Goal: Task Accomplishment & Management: Use online tool/utility

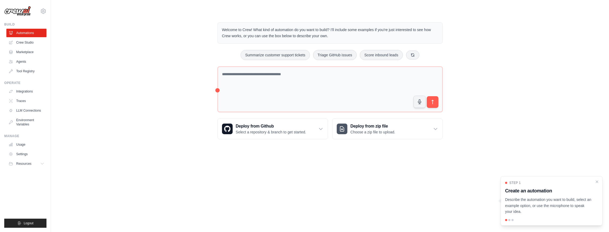
drag, startPoint x: 0, startPoint y: 0, endPoint x: 126, endPoint y: 46, distance: 134.5
click at [126, 46] on div "Welcome to Crew! What kind of automation do you want to build? I'll include som…" at bounding box center [329, 81] width 541 height 134
click at [98, 92] on div "Welcome to Crew! What kind of automation do you want to build? I'll include som…" at bounding box center [329, 81] width 541 height 134
click at [272, 96] on textarea at bounding box center [329, 89] width 225 height 46
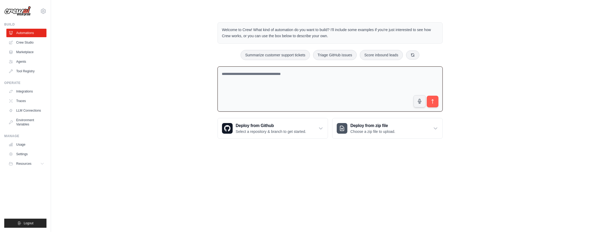
paste textarea "**********"
type textarea "**********"
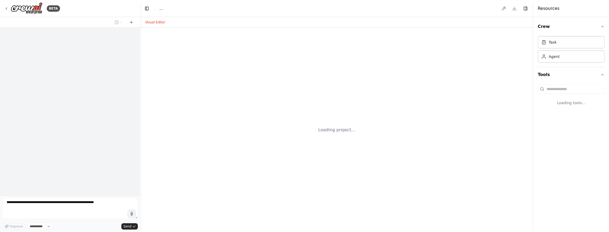
select select "****"
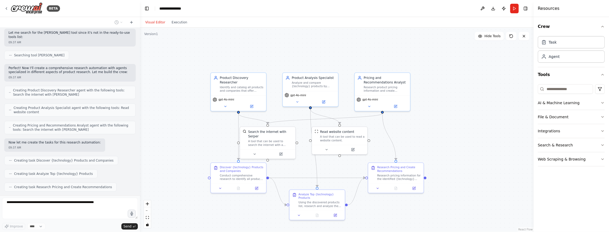
scroll to position [121, 0]
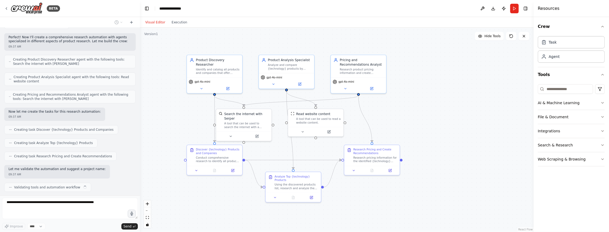
drag, startPoint x: 488, startPoint y: 200, endPoint x: 464, endPoint y: 182, distance: 29.8
click at [464, 182] on div ".deletable-edge-delete-btn { width: 20px; height: 20px; border: 0px solid #ffff…" at bounding box center [336, 130] width 393 height 204
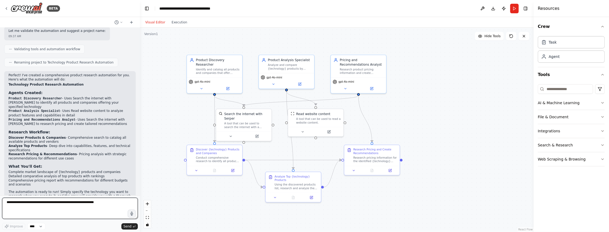
scroll to position [263, 0]
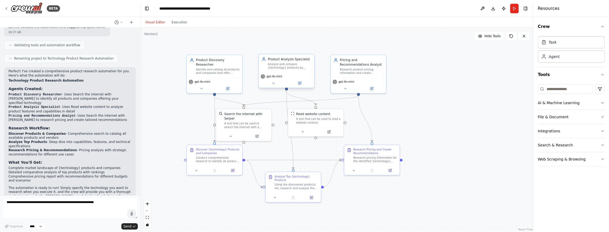
click at [304, 67] on div "Analyze and compare {technology} products by researching their capabilities, fe…" at bounding box center [290, 65] width 44 height 7
click at [300, 83] on icon at bounding box center [300, 83] width 2 height 2
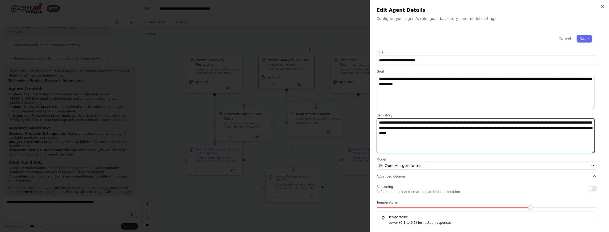
click at [473, 138] on textarea "**********" at bounding box center [485, 135] width 218 height 34
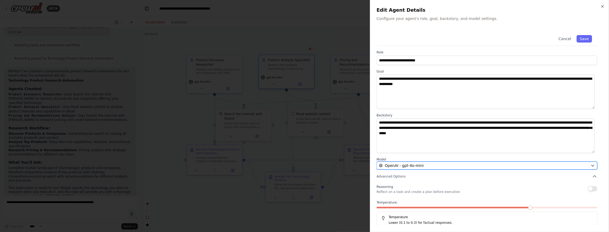
click at [570, 165] on div "OpenAI - gpt-4o-mini" at bounding box center [483, 165] width 209 height 5
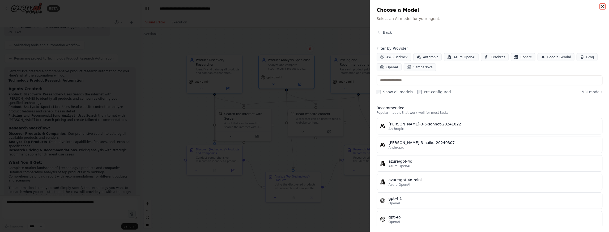
click at [601, 4] on icon "button" at bounding box center [602, 6] width 4 height 4
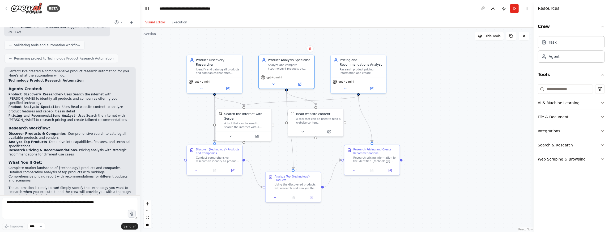
click at [460, 144] on div ".deletable-edge-delete-btn { width: 20px; height: 20px; border: 0px solid #ffff…" at bounding box center [336, 130] width 393 height 204
click at [566, 44] on div "Task" at bounding box center [571, 42] width 67 height 12
click at [557, 86] on input at bounding box center [565, 89] width 55 height 10
type input "*"
type input "*****"
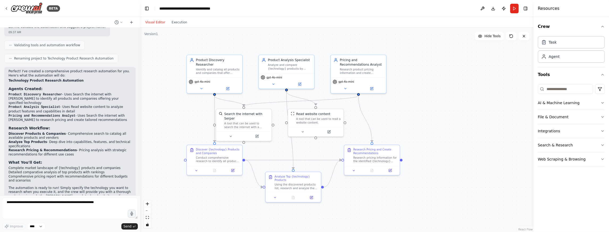
click at [508, 117] on div ".deletable-edge-delete-btn { width: 20px; height: 20px; border: 0px solid #ffff…" at bounding box center [336, 130] width 393 height 204
drag, startPoint x: 359, startPoint y: 94, endPoint x: 383, endPoint y: 108, distance: 27.9
click at [383, 108] on div ".deletable-edge-delete-btn { width: 20px; height: 20px; border: 0px solid #ffff…" at bounding box center [336, 130] width 393 height 204
click at [428, 132] on div ".deletable-edge-delete-btn { width: 20px; height: 20px; border: 0px solid #ffff…" at bounding box center [336, 130] width 393 height 204
drag, startPoint x: 207, startPoint y: 159, endPoint x: 197, endPoint y: 169, distance: 13.5
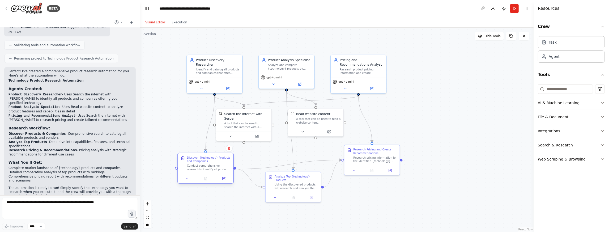
click at [197, 169] on div "Conduct comprehensive research to identify all products and companies that offe…" at bounding box center [209, 167] width 44 height 7
click at [514, 10] on button "Run" at bounding box center [514, 9] width 8 height 10
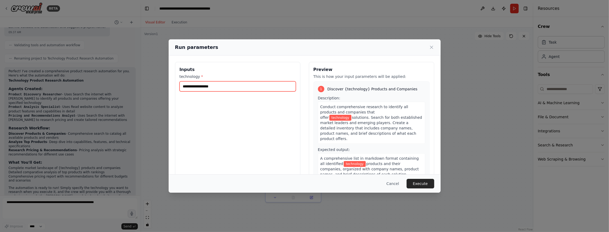
click at [222, 87] on input "technology *" at bounding box center [237, 86] width 116 height 10
type input "**********"
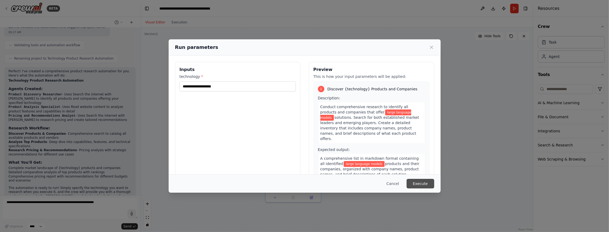
click at [419, 182] on button "Execute" at bounding box center [420, 184] width 28 height 10
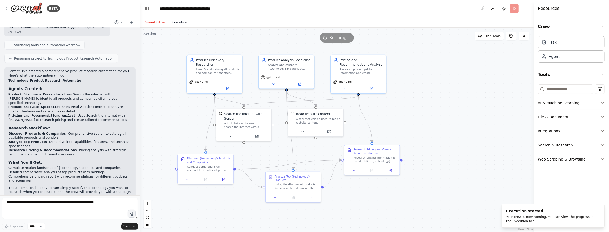
click at [179, 22] on button "Execution" at bounding box center [179, 22] width 22 height 6
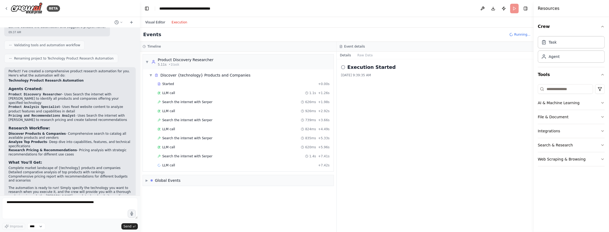
click at [155, 22] on button "Visual Editor" at bounding box center [155, 22] width 26 height 6
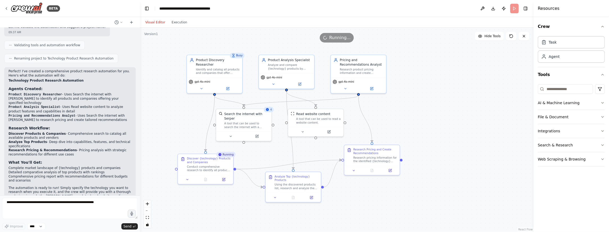
click at [235, 36] on div "Running..." at bounding box center [336, 38] width 393 height 10
click at [179, 24] on button "Execution" at bounding box center [179, 22] width 22 height 6
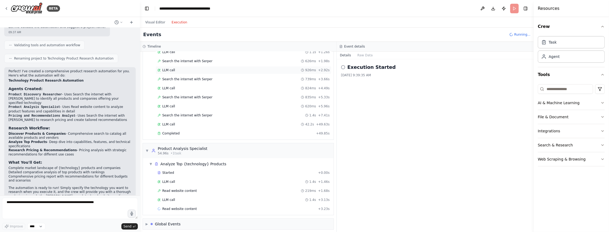
scroll to position [50, 0]
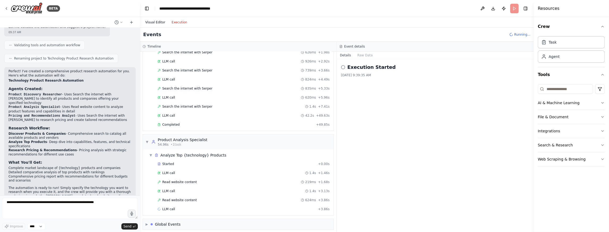
click at [154, 22] on button "Visual Editor" at bounding box center [155, 22] width 26 height 6
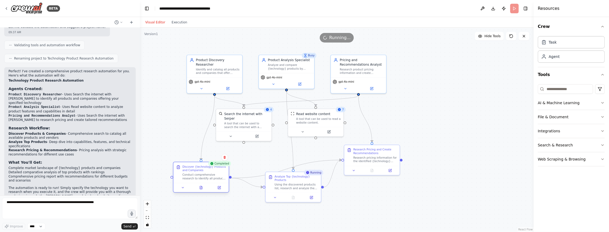
drag, startPoint x: 212, startPoint y: 168, endPoint x: 205, endPoint y: 178, distance: 12.8
click at [205, 178] on div "Conduct comprehensive research to identify all products and companies that offe…" at bounding box center [204, 176] width 44 height 7
drag, startPoint x: 295, startPoint y: 187, endPoint x: 295, endPoint y: 207, distance: 20.4
click at [295, 207] on div "Using the discovered products list, research and analyze the top {technology} p…" at bounding box center [299, 203] width 44 height 7
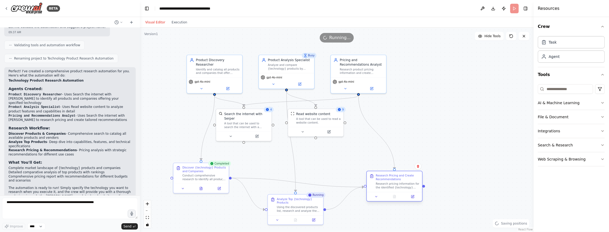
drag, startPoint x: 377, startPoint y: 162, endPoint x: 402, endPoint y: 194, distance: 40.4
click at [402, 192] on div "Research Pricing and Create Recommendations Research pricing information for th…" at bounding box center [394, 181] width 55 height 21
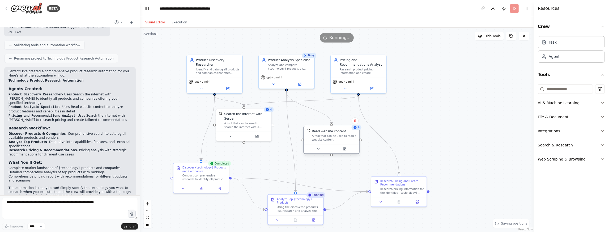
drag, startPoint x: 312, startPoint y: 119, endPoint x: 327, endPoint y: 141, distance: 26.8
click at [327, 141] on div "A tool that can be used to read a website content." at bounding box center [334, 137] width 45 height 7
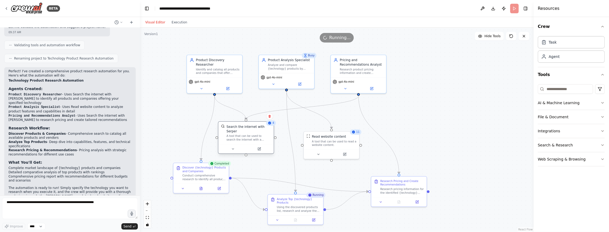
drag, startPoint x: 243, startPoint y: 123, endPoint x: 246, endPoint y: 135, distance: 12.2
click at [246, 135] on div "Search the internet with Serper A tool that can be used to search the internet …" at bounding box center [248, 132] width 45 height 17
click at [414, 106] on div ".deletable-edge-delete-btn { width: 20px; height: 20px; border: 0px solid #ffff…" at bounding box center [336, 130] width 393 height 204
click at [209, 67] on div "Identify and catalog all products and companies that offer {technology} solutio…" at bounding box center [218, 70] width 44 height 7
click at [212, 119] on icon "Edge from 66b47fd5-32a0-4835-87ab-653d2b128811 to fc8b9852-a204-4b19-8636-067ec…" at bounding box center [208, 128] width 14 height 64
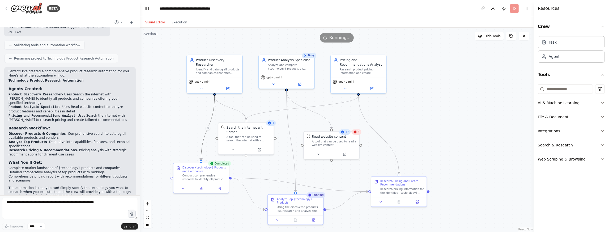
click at [285, 171] on div ".deletable-edge-delete-btn { width: 20px; height: 20px; border: 0px solid #ffff…" at bounding box center [336, 130] width 393 height 204
drag, startPoint x: 401, startPoint y: 191, endPoint x: 406, endPoint y: 195, distance: 6.4
click at [406, 195] on div "Research pricing information for the identified {technology} products and creat…" at bounding box center [407, 194] width 44 height 7
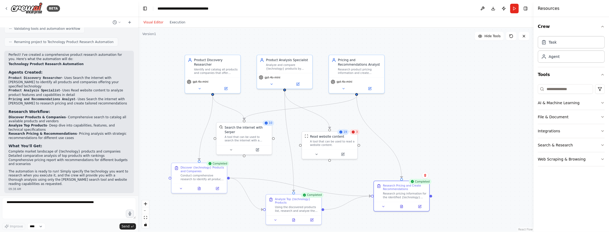
scroll to position [259, 0]
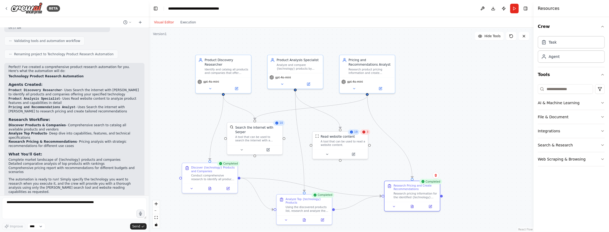
drag, startPoint x: 139, startPoint y: 160, endPoint x: 144, endPoint y: 141, distance: 19.8
click at [149, 125] on div "BETA I want to research all of the product available for a specific technology.…" at bounding box center [304, 116] width 609 height 232
click at [263, 134] on div "Search the internet with Serper A tool that can be used to search the internet …" at bounding box center [257, 132] width 45 height 17
click at [476, 87] on div ".deletable-edge-delete-btn { width: 20px; height: 20px; border: 0px solid #ffff…" at bounding box center [341, 130] width 385 height 204
click at [580, 144] on button "Search & Research" at bounding box center [571, 145] width 67 height 14
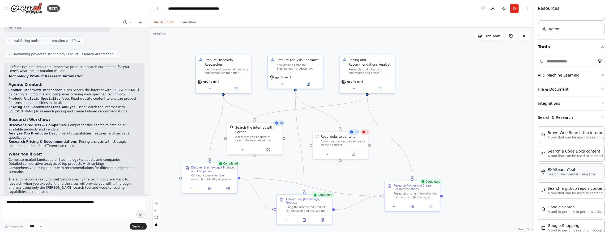
scroll to position [0, 0]
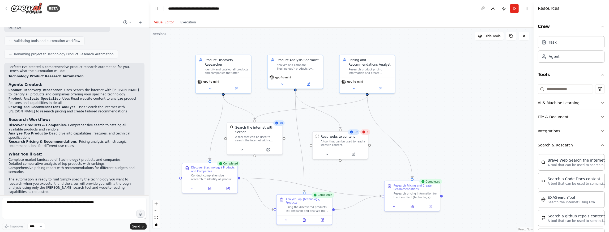
click at [184, 118] on div ".deletable-edge-delete-btn { width: 20px; height: 20px; border: 0px solid #ffff…" at bounding box center [341, 130] width 385 height 204
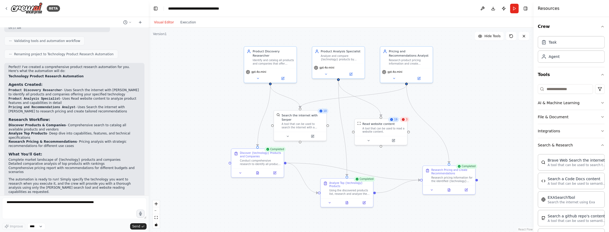
drag, startPoint x: 163, startPoint y: 41, endPoint x: 207, endPoint y: 26, distance: 46.3
click at [207, 26] on div "Visual Editor Execution Version 1 Hide Tools .deletable-edge-delete-btn { width…" at bounding box center [341, 124] width 385 height 215
drag, startPoint x: 254, startPoint y: 161, endPoint x: 241, endPoint y: 170, distance: 16.0
click at [241, 170] on div "Conduct comprehensive research to identify all products and companies that offe…" at bounding box center [247, 170] width 41 height 7
drag, startPoint x: 340, startPoint y: 190, endPoint x: 326, endPoint y: 208, distance: 22.3
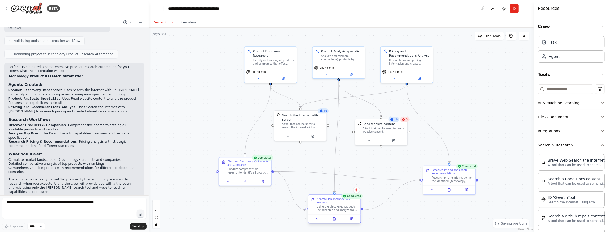
click at [326, 208] on div "Using the discovered products list, research and analyze the top {technology} p…" at bounding box center [337, 208] width 41 height 7
click at [7, 8] on icon at bounding box center [6, 8] width 4 height 4
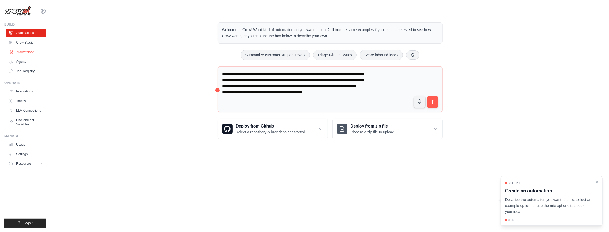
click at [27, 52] on link "Marketplace" at bounding box center [27, 52] width 40 height 8
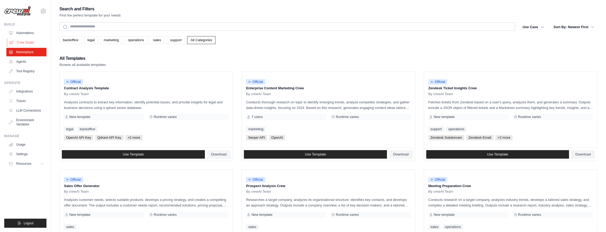
click at [29, 44] on link "Crew Studio" at bounding box center [27, 42] width 40 height 8
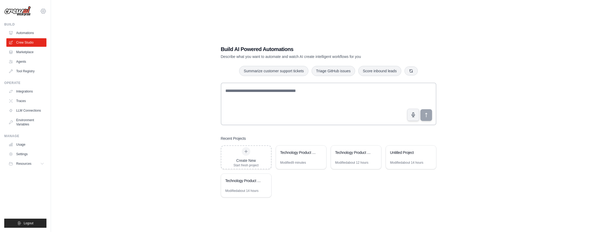
click at [45, 10] on icon at bounding box center [43, 11] width 6 height 6
click at [34, 36] on link "Settings" at bounding box center [43, 36] width 47 height 10
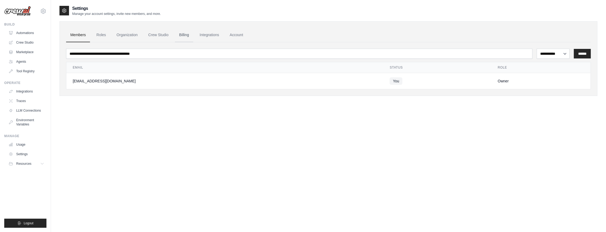
click at [189, 35] on link "Billing" at bounding box center [184, 35] width 18 height 14
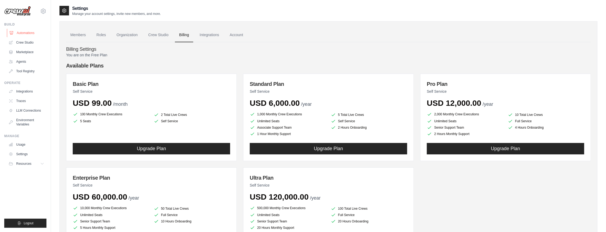
click at [31, 32] on link "Automations" at bounding box center [27, 33] width 40 height 8
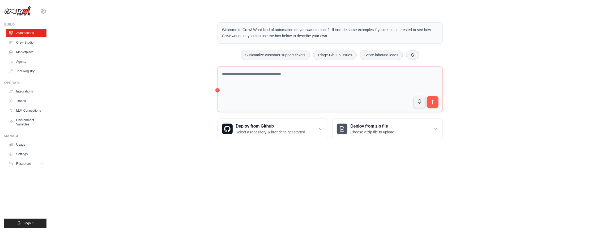
click at [144, 172] on body "claudiomon83@gmail.com Settings Build Automations Crew Studio" at bounding box center [304, 116] width 609 height 232
click at [254, 78] on textarea at bounding box center [329, 89] width 225 height 46
paste textarea "**********"
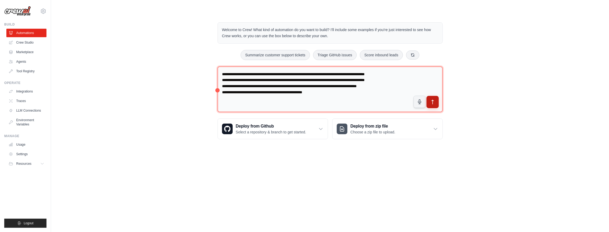
type textarea "**********"
click at [433, 101] on icon "submit" at bounding box center [432, 102] width 2 height 4
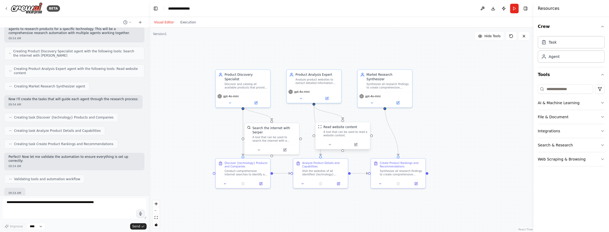
scroll to position [134, 0]
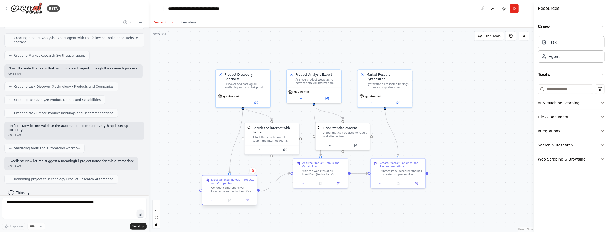
drag, startPoint x: 243, startPoint y: 173, endPoint x: 231, endPoint y: 190, distance: 21.2
click at [231, 190] on div "Conduct comprehensive internet searches to identify all available products that…" at bounding box center [232, 189] width 43 height 7
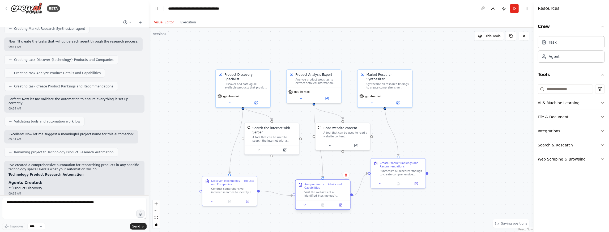
drag, startPoint x: 321, startPoint y: 173, endPoint x: 321, endPoint y: 195, distance: 22.3
click at [321, 195] on div "Visit the websites of all identified {technology} products to extract detailed …" at bounding box center [325, 193] width 43 height 7
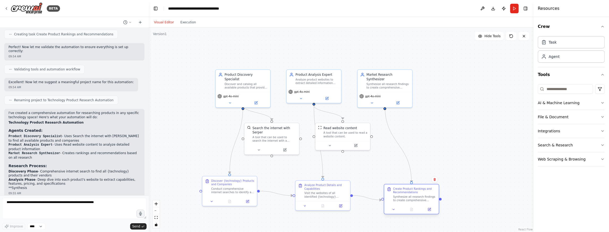
drag, startPoint x: 400, startPoint y: 173, endPoint x: 415, endPoint y: 198, distance: 29.5
click at [415, 198] on div "Synthesize all research findings to create comprehensive product rankings and r…" at bounding box center [414, 198] width 43 height 7
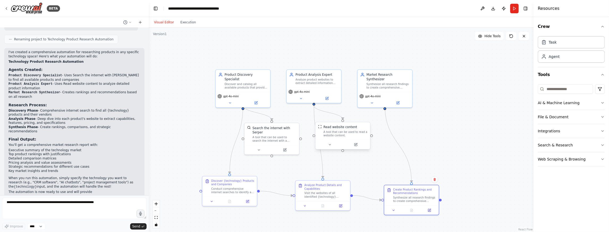
scroll to position [278, 0]
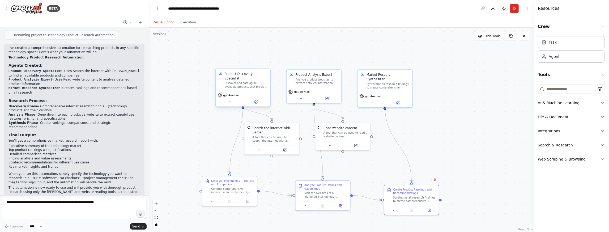
click at [242, 82] on div "Discover and catalog all available products that provide {technology}, identify…" at bounding box center [246, 84] width 43 height 7
click at [256, 101] on icon at bounding box center [256, 102] width 3 height 3
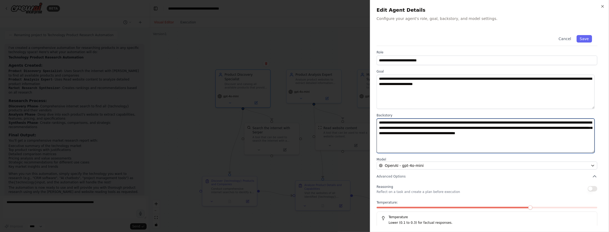
click at [427, 140] on textarea "**********" at bounding box center [485, 135] width 218 height 34
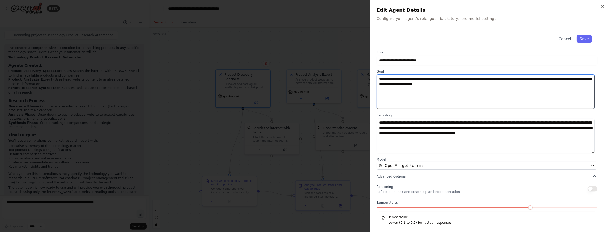
click at [444, 91] on textarea "**********" at bounding box center [485, 92] width 218 height 34
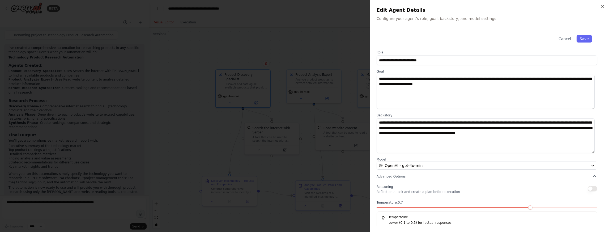
click at [528, 205] on span at bounding box center [530, 207] width 4 height 4
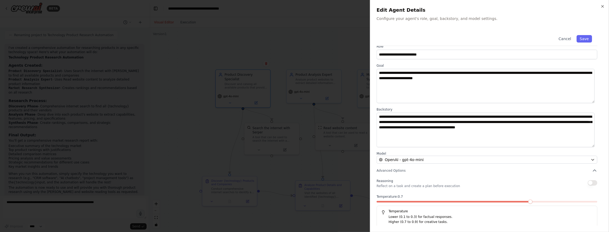
scroll to position [8, 0]
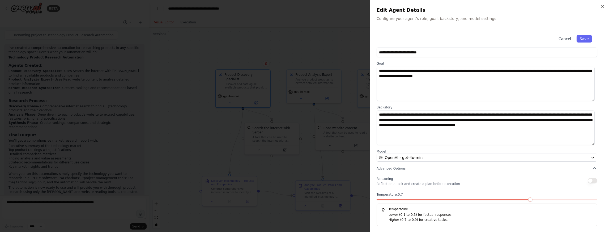
click at [563, 38] on button "Cancel" at bounding box center [564, 38] width 19 height 7
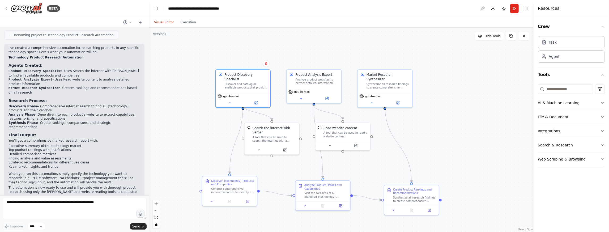
click at [378, 45] on div ".deletable-edge-delete-btn { width: 20px; height: 20px; border: 0px solid #ffff…" at bounding box center [341, 130] width 385 height 204
click at [514, 8] on button "Run" at bounding box center [514, 9] width 8 height 10
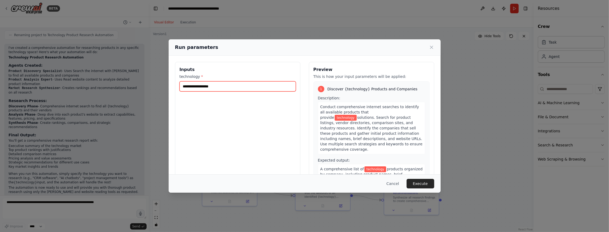
click at [207, 87] on input "technology *" at bounding box center [237, 86] width 116 height 10
type input "**********"
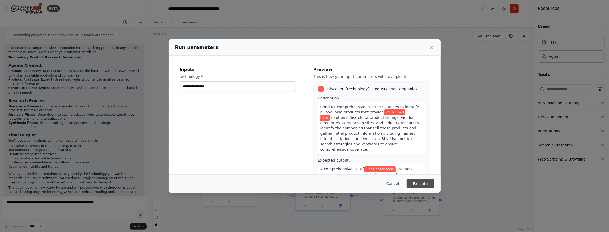
click at [423, 185] on button "Execute" at bounding box center [420, 184] width 28 height 10
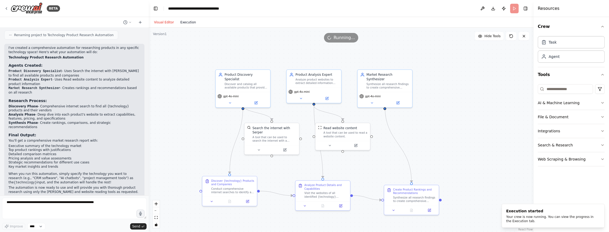
click at [191, 23] on button "Execution" at bounding box center [188, 22] width 22 height 6
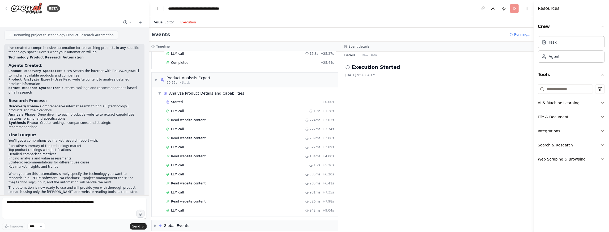
scroll to position [121, 0]
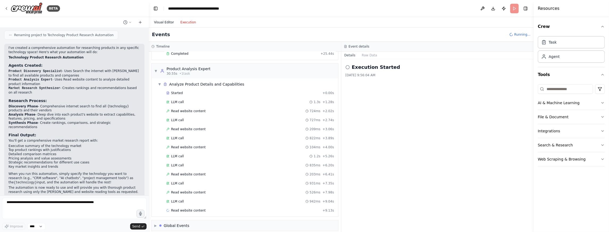
click at [162, 21] on button "Visual Editor" at bounding box center [164, 22] width 26 height 6
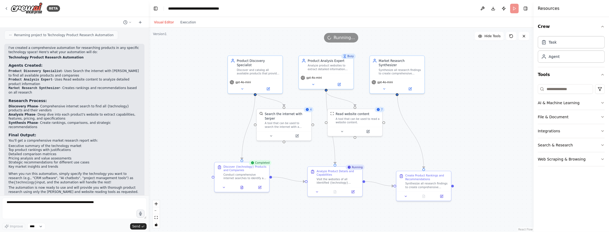
drag, startPoint x: 472, startPoint y: 176, endPoint x: 483, endPoint y: 164, distance: 16.0
click at [483, 164] on div ".deletable-edge-delete-btn { width: 20px; height: 20px; border: 0px solid #ffff…" at bounding box center [341, 130] width 385 height 204
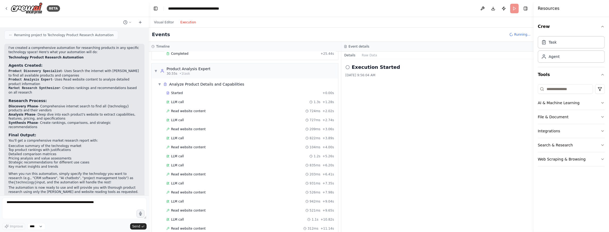
click at [192, 25] on button "Execution" at bounding box center [188, 22] width 22 height 6
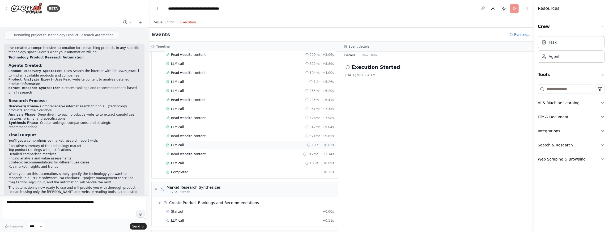
scroll to position [204, 0]
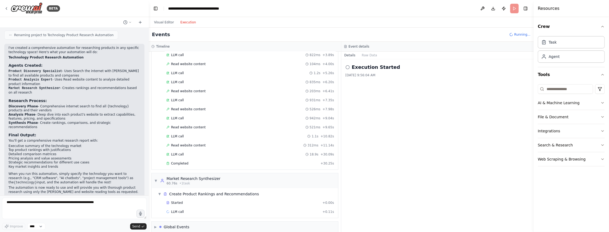
click at [248, 38] on div "Events Running..." at bounding box center [341, 35] width 385 height 14
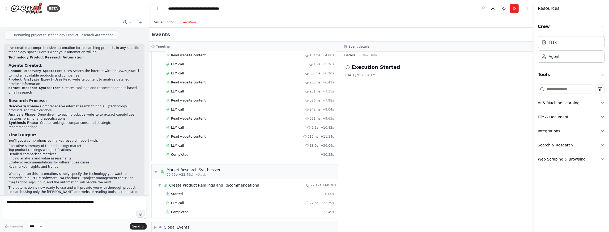
click at [257, 33] on div "Events" at bounding box center [341, 35] width 385 height 14
